Goal: Task Accomplishment & Management: Use online tool/utility

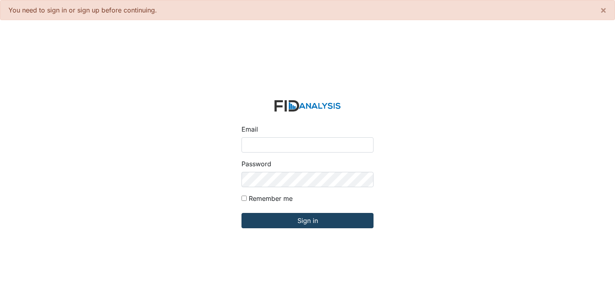
type input "[PERSON_NAME][EMAIL_ADDRESS][DOMAIN_NAME]"
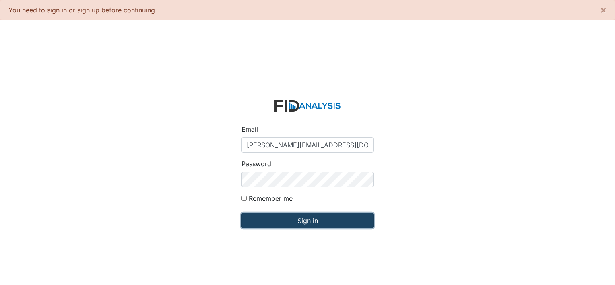
click at [296, 220] on input "Sign in" at bounding box center [308, 220] width 132 height 15
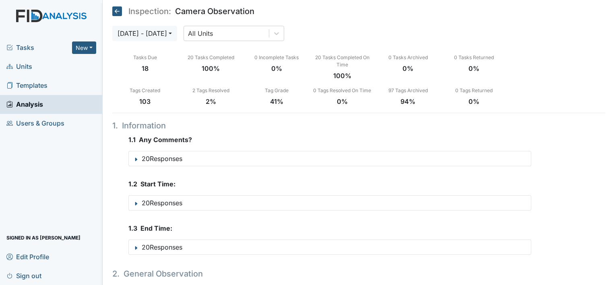
click at [23, 66] on span "Units" at bounding box center [19, 66] width 26 height 12
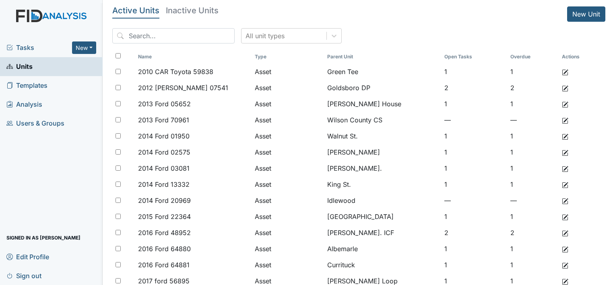
click at [25, 65] on span "Units" at bounding box center [19, 66] width 26 height 12
click at [21, 68] on span "Units" at bounding box center [19, 66] width 26 height 12
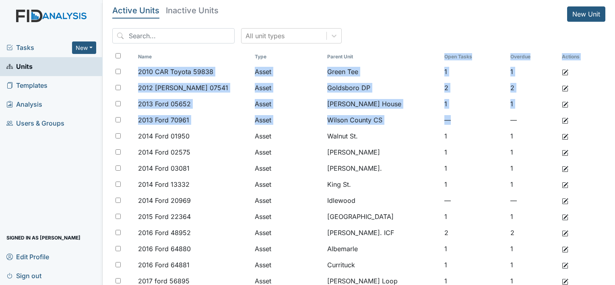
drag, startPoint x: 500, startPoint y: 122, endPoint x: 360, endPoint y: 62, distance: 151.8
click at [25, 66] on span "Units" at bounding box center [19, 66] width 26 height 12
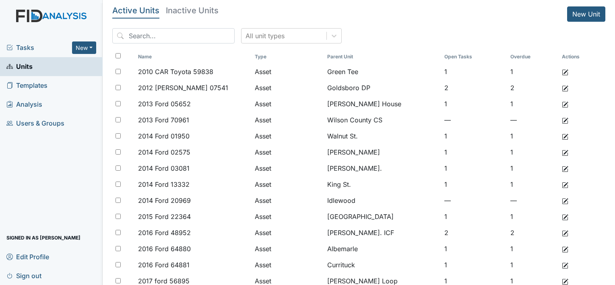
click at [19, 63] on span "Units" at bounding box center [19, 66] width 26 height 12
click at [22, 48] on span "Tasks" at bounding box center [39, 48] width 66 height 10
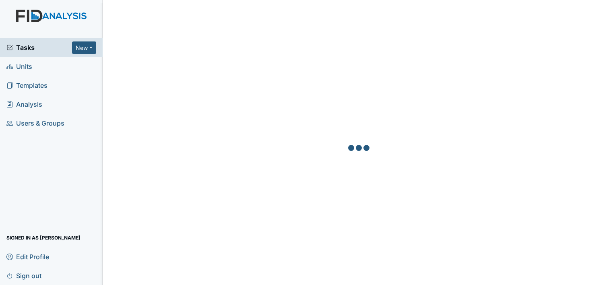
click at [21, 45] on span "Tasks" at bounding box center [39, 48] width 66 height 10
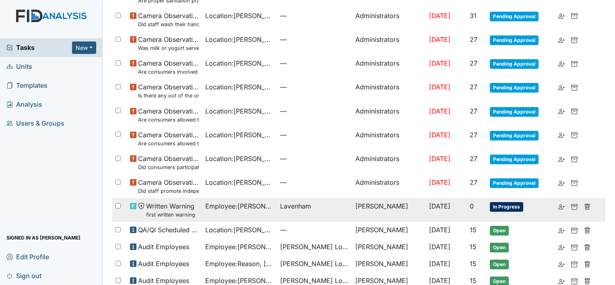
scroll to position [161, 0]
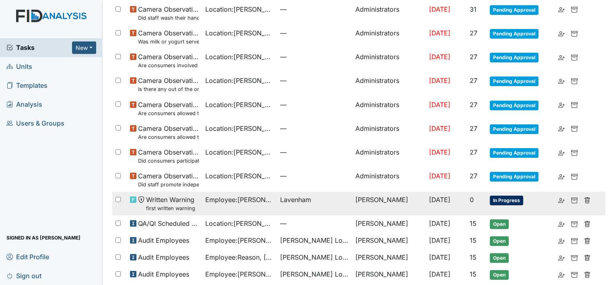
click at [504, 200] on span "In Progress" at bounding box center [506, 201] width 33 height 10
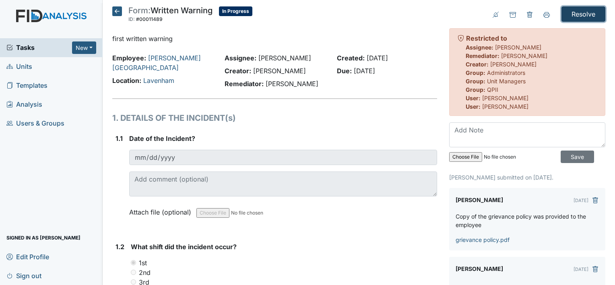
click at [581, 12] on input "Resolve" at bounding box center [584, 13] width 44 height 15
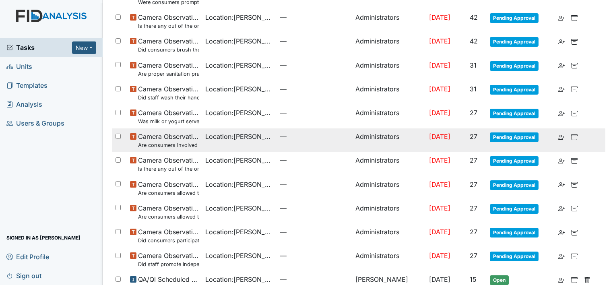
scroll to position [121, 0]
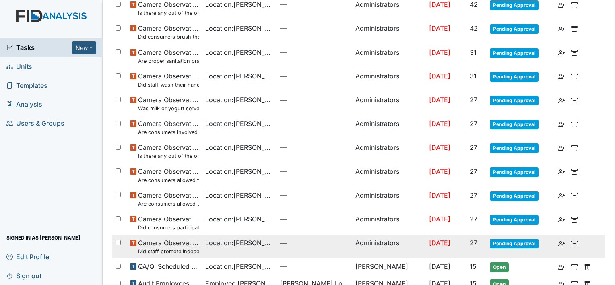
click at [174, 248] on small "Did staff promote independence in all the following areas? (Hand washing, obtai…" at bounding box center [168, 252] width 61 height 8
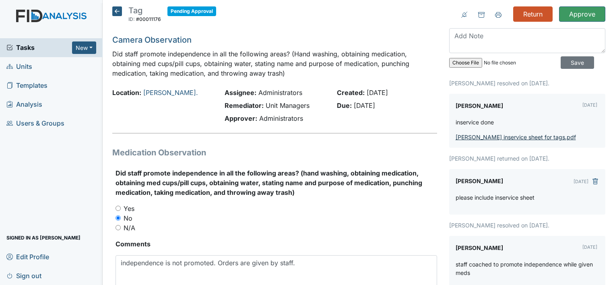
click at [502, 137] on link "[PERSON_NAME] inservice sheet for tags.pdf" at bounding box center [516, 137] width 120 height 7
